Goal: Obtain resource: Obtain resource

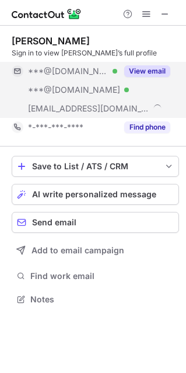
scroll to position [291, 186]
click at [133, 71] on button "View email" at bounding box center [147, 71] width 46 height 12
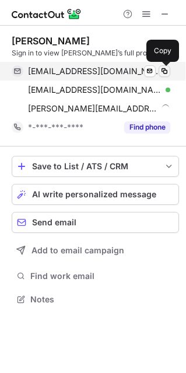
click at [167, 72] on span at bounding box center [164, 71] width 9 height 9
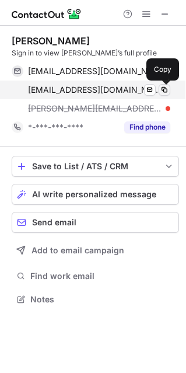
click at [166, 94] on span at bounding box center [164, 89] width 9 height 9
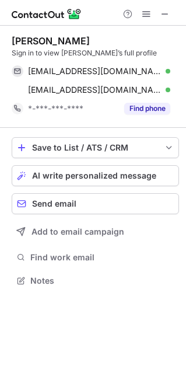
scroll to position [272, 186]
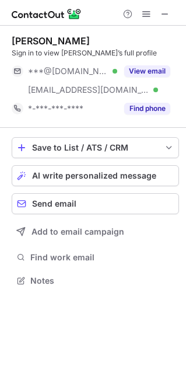
scroll to position [272, 186]
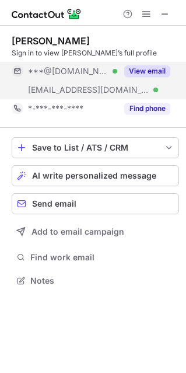
click at [130, 71] on button "View email" at bounding box center [147, 71] width 46 height 12
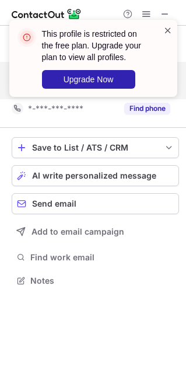
click at [171, 28] on span at bounding box center [168, 31] width 9 height 12
